Goal: Find specific page/section: Find specific page/section

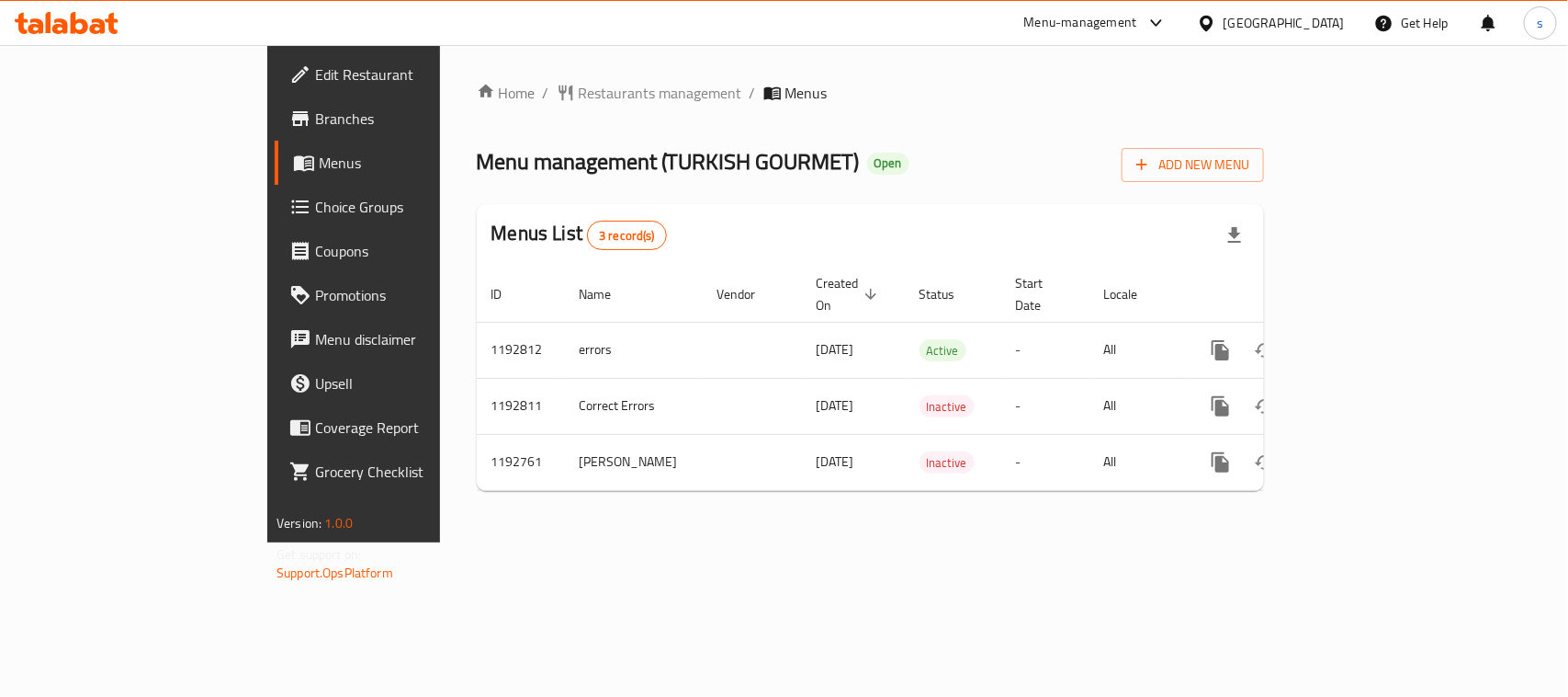
click at [1280, 9] on div "[GEOGRAPHIC_DATA]" at bounding box center [1271, 22] width 178 height 44
click at [1305, 27] on div "[GEOGRAPHIC_DATA]" at bounding box center [1284, 22] width 121 height 20
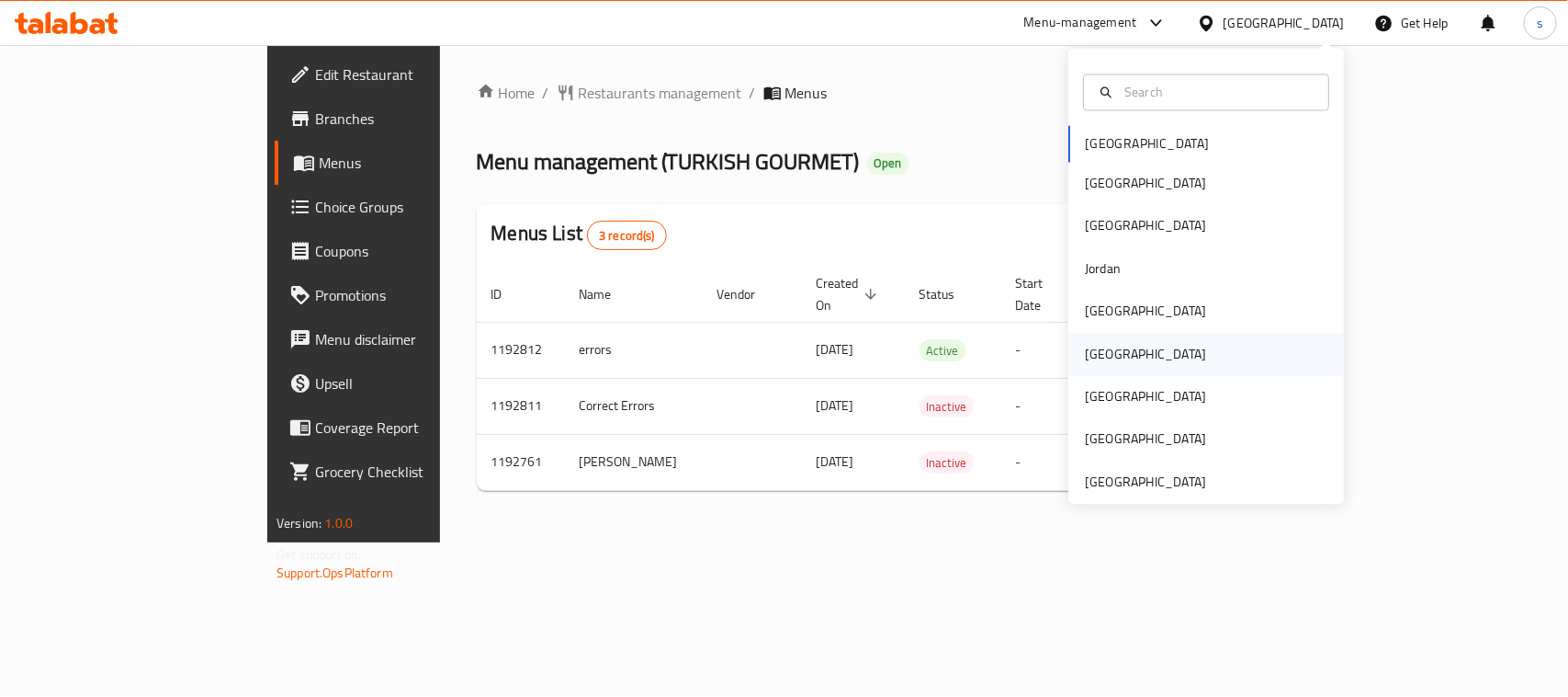
click at [1105, 359] on div "[GEOGRAPHIC_DATA]" at bounding box center [1145, 354] width 150 height 43
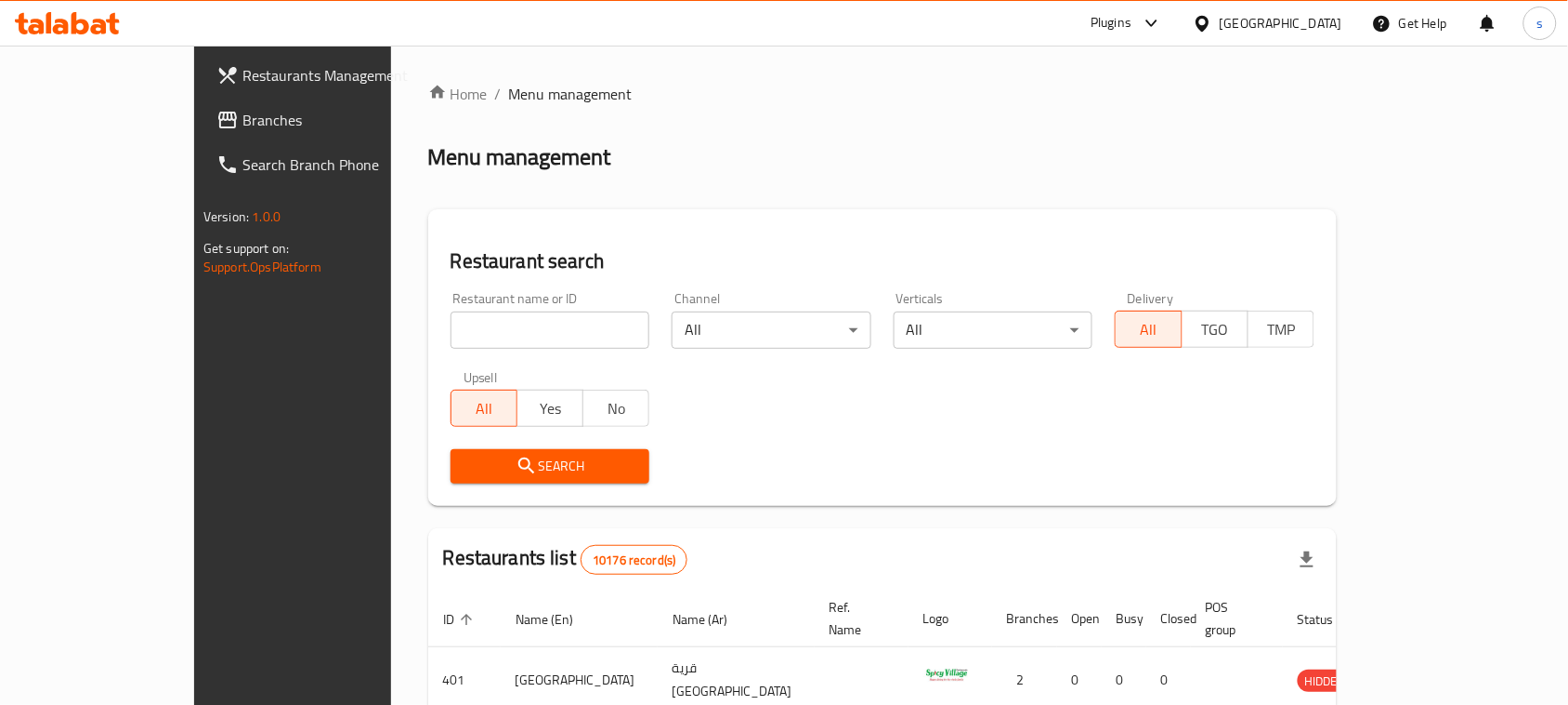
click at [242, 122] on span "Branches" at bounding box center [341, 120] width 199 height 23
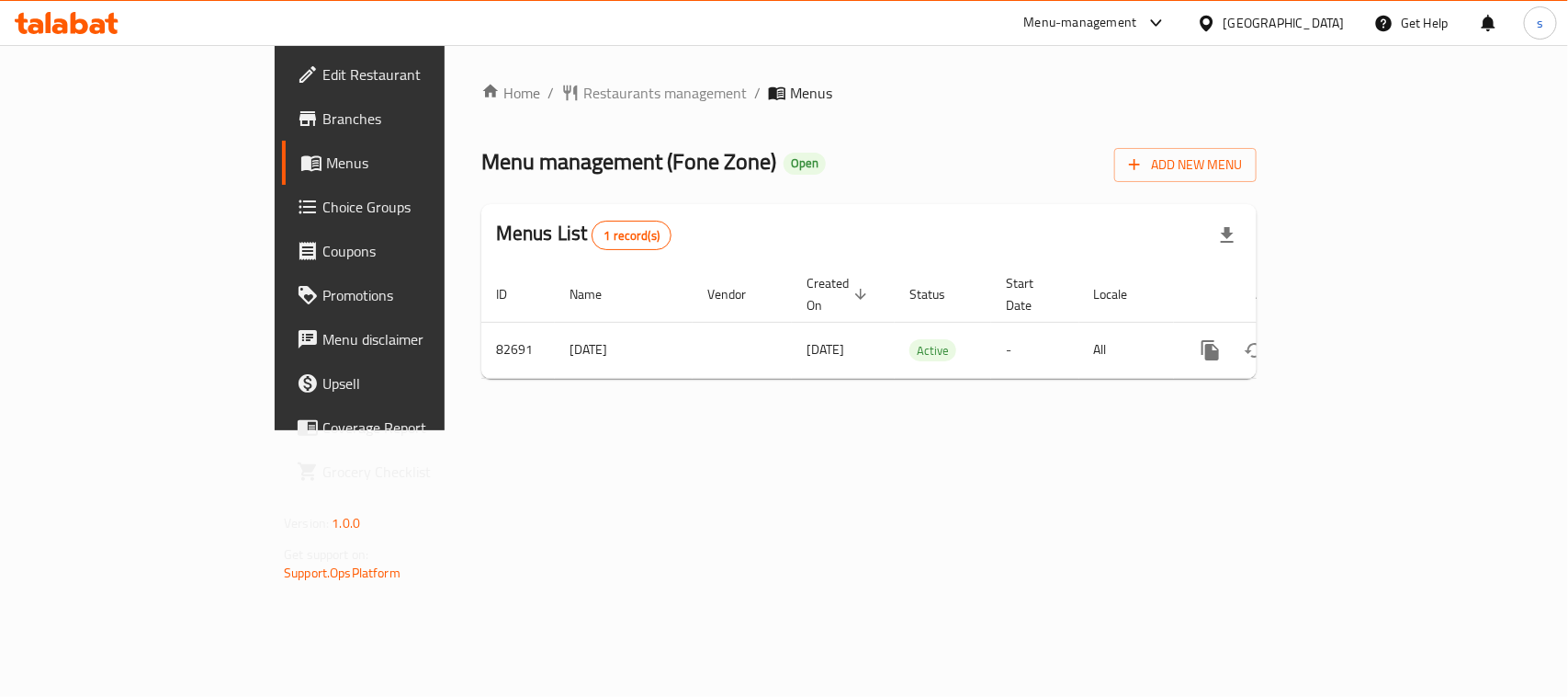
click at [1217, 21] on icon at bounding box center [1207, 23] width 19 height 19
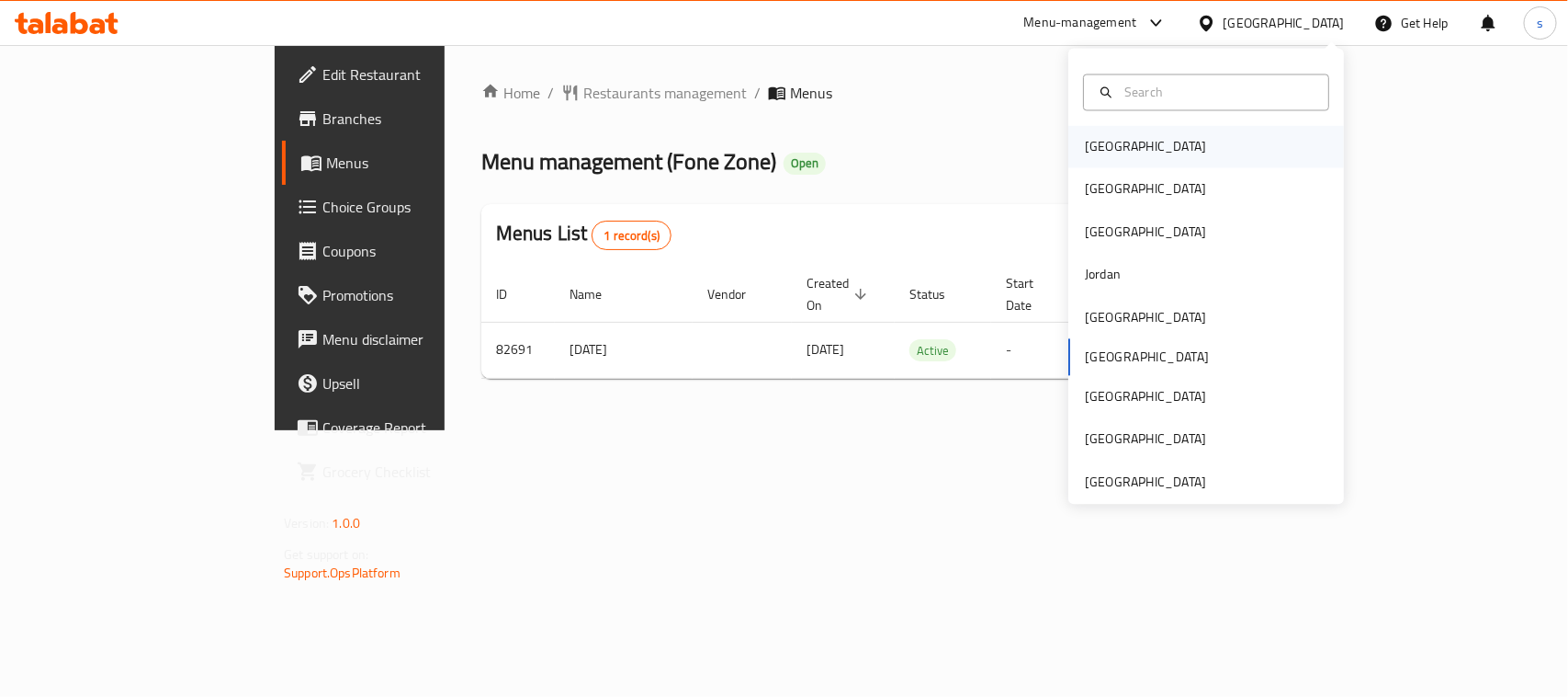
click at [1085, 149] on div "[GEOGRAPHIC_DATA]" at bounding box center [1145, 147] width 121 height 20
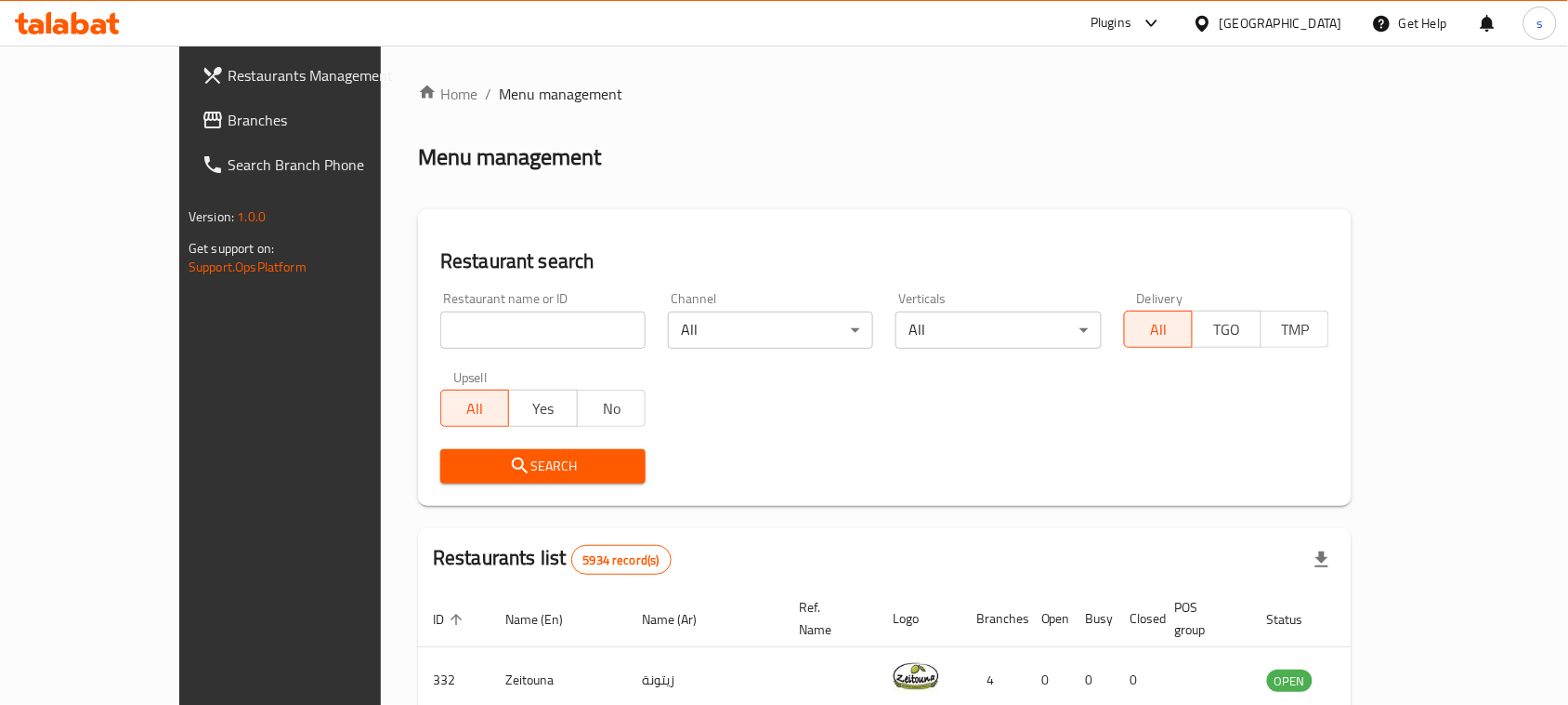
click at [228, 118] on span "Branches" at bounding box center [327, 120] width 199 height 23
